Goal: Task Accomplishment & Management: Manage account settings

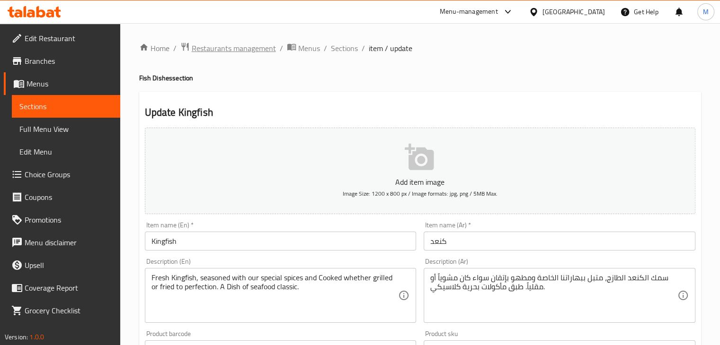
click at [227, 54] on span "Restaurants management" at bounding box center [234, 48] width 84 height 11
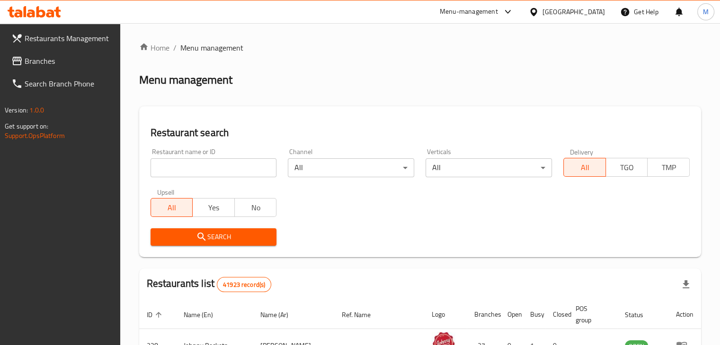
click at [199, 153] on div "Restaurant name or ID Restaurant name or ID" at bounding box center [213, 163] width 126 height 29
click at [198, 165] on input "search" at bounding box center [213, 168] width 126 height 19
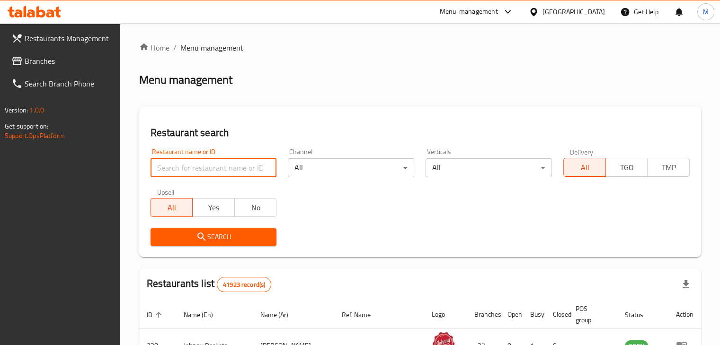
paste input "Chicago Fried Chicken, Al Zahia"
type input "Chicago Fried Chicken"
click button "Search" at bounding box center [213, 238] width 126 height 18
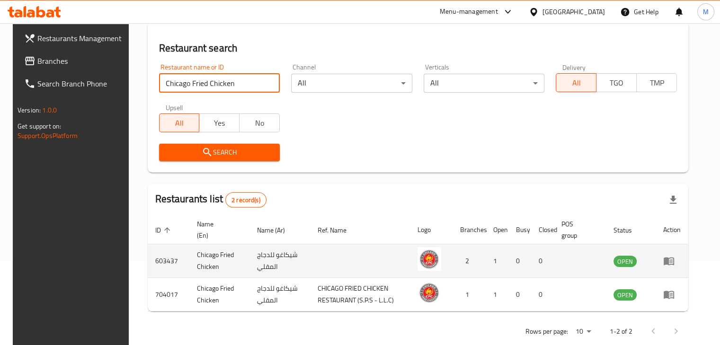
scroll to position [102, 0]
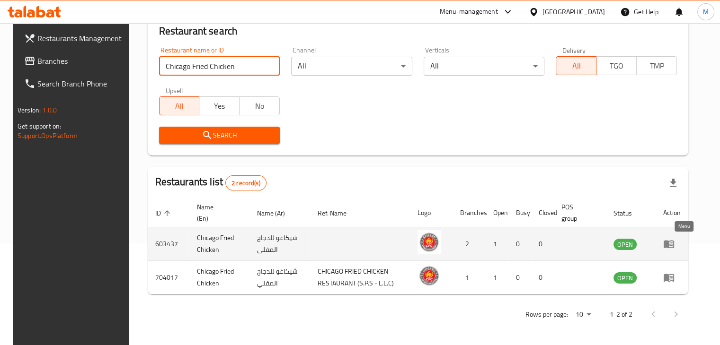
click at [674, 245] on icon "enhanced table" at bounding box center [668, 245] width 10 height 8
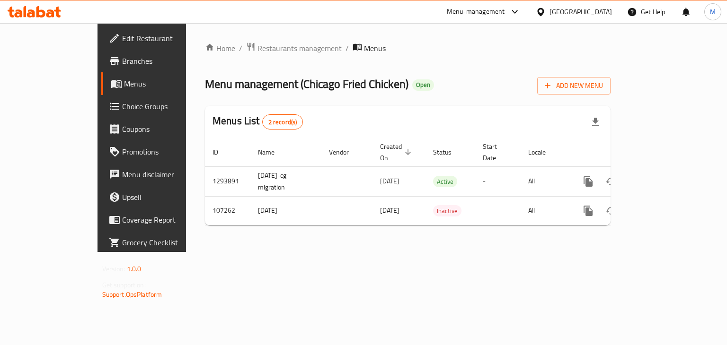
click at [122, 62] on span "Branches" at bounding box center [166, 60] width 89 height 11
